Goal: Information Seeking & Learning: Learn about a topic

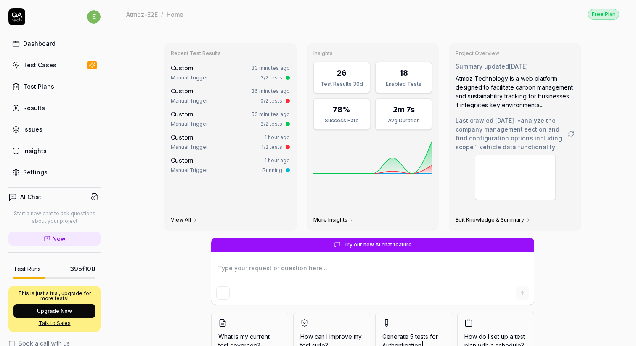
click at [55, 170] on link "Settings" at bounding box center [54, 172] width 92 height 16
type textarea "*"
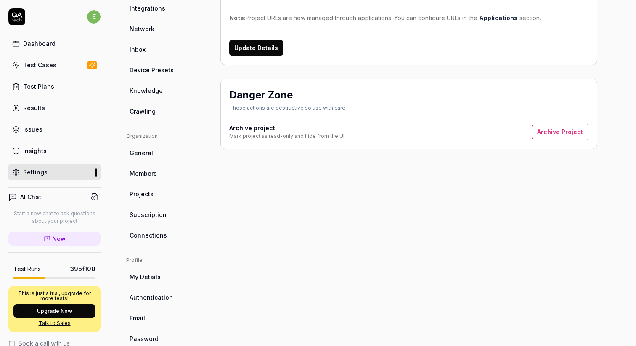
scroll to position [155, 0]
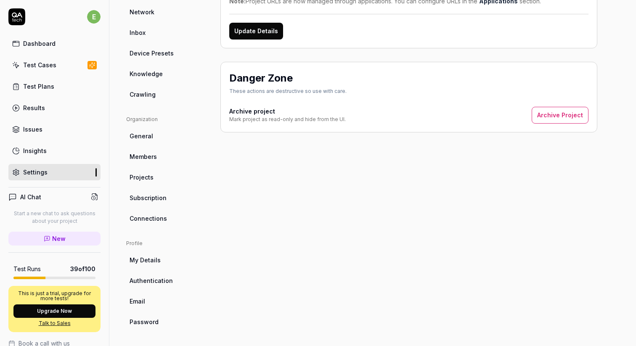
click at [164, 215] on span "Connections" at bounding box center [148, 218] width 37 height 9
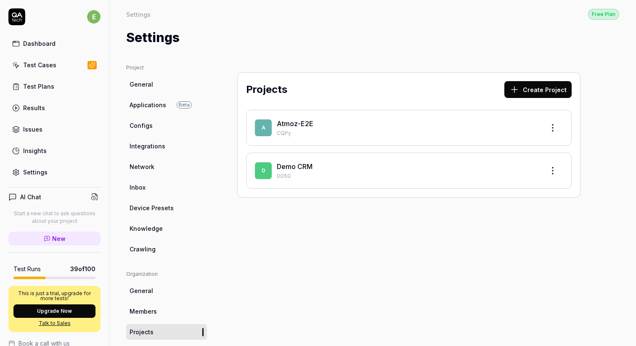
click at [47, 154] on link "Insights" at bounding box center [54, 151] width 92 height 16
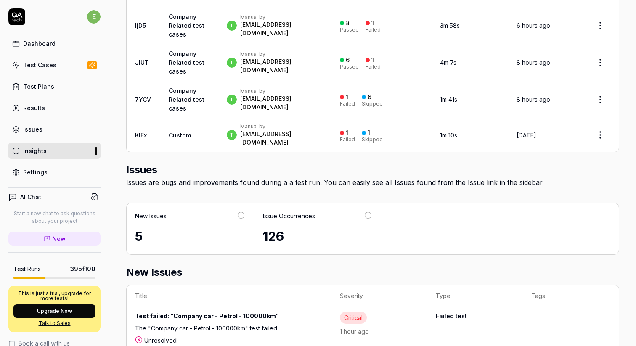
scroll to position [582, 0]
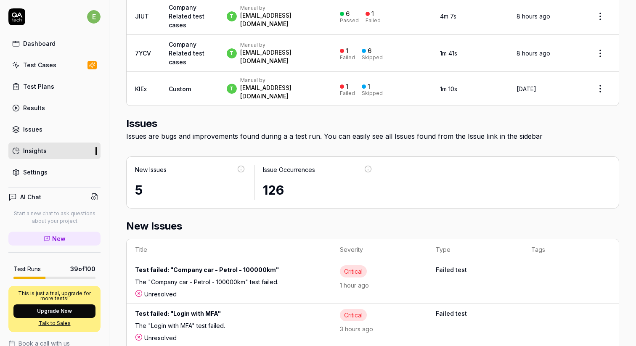
click at [115, 88] on div "Run count 2 Time saved 10 minutes Test execution count 2 Passed Percentage 0% T…" at bounding box center [372, 20] width 526 height 1110
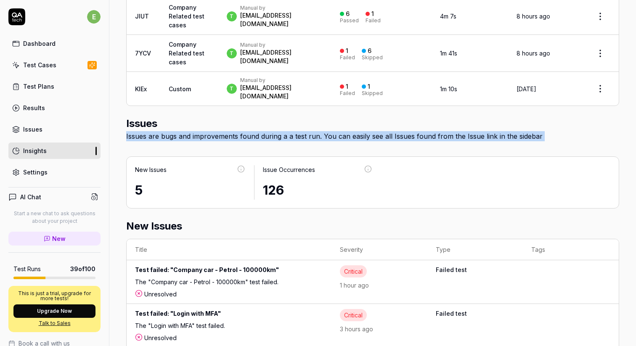
click at [115, 88] on div "Run count 2 Time saved 10 minutes Test execution count 2 Passed Percentage 0% T…" at bounding box center [372, 20] width 526 height 1110
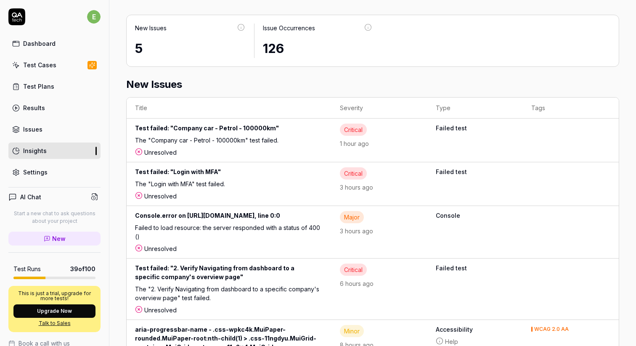
scroll to position [724, 0]
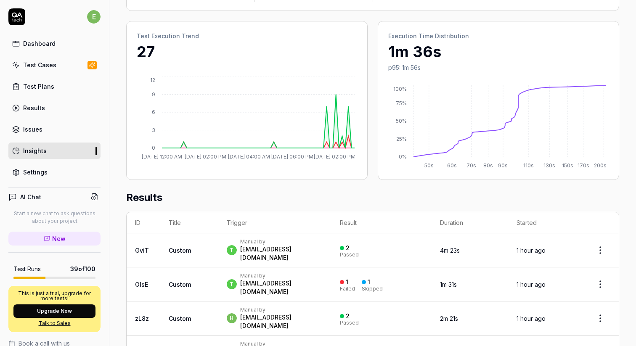
scroll to position [0, 0]
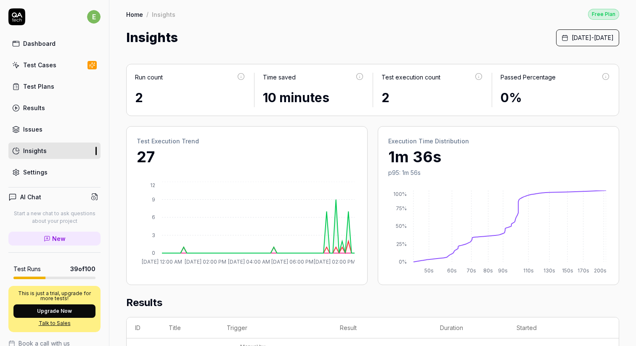
click at [186, 36] on div "Insights September 1st, 2025 - September 3rd, 2025" at bounding box center [372, 37] width 493 height 19
click at [191, 36] on div "Insights September 1st, 2025 - September 3rd, 2025" at bounding box center [372, 37] width 493 height 19
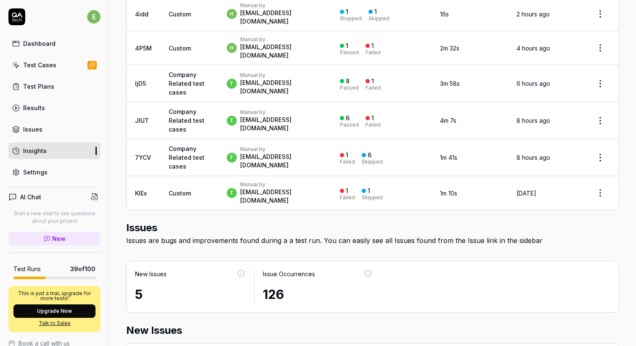
scroll to position [614, 0]
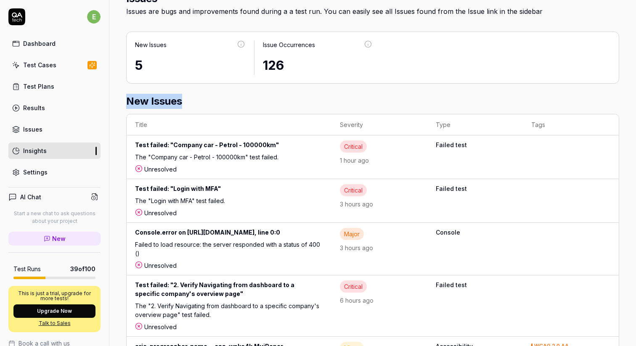
scroll to position [741, 0]
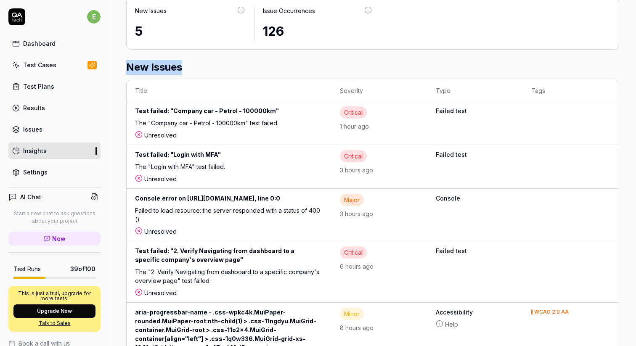
click at [66, 167] on link "Settings" at bounding box center [54, 172] width 92 height 16
